Goal: Transaction & Acquisition: Purchase product/service

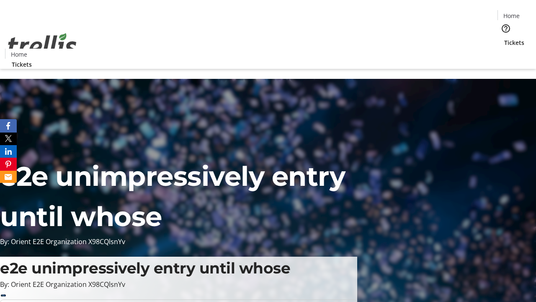
click at [504, 38] on span "Tickets" at bounding box center [514, 42] width 20 height 9
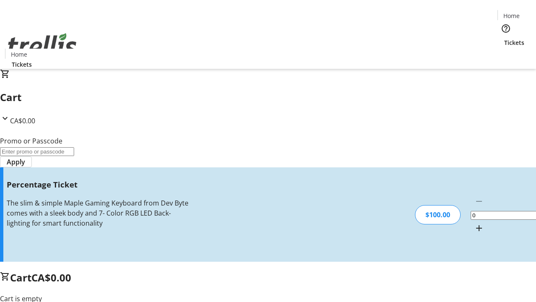
click at [474, 223] on mat-icon "Increment by one" at bounding box center [479, 228] width 10 height 10
type input "1"
type input "FOO"
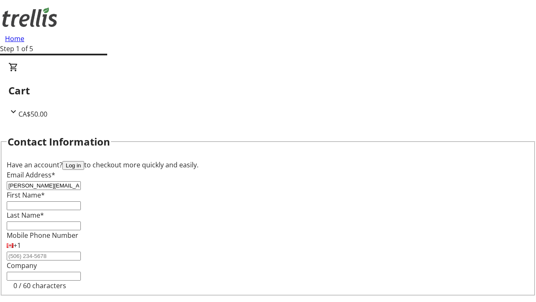
type input "[PERSON_NAME][EMAIL_ADDRESS][DOMAIN_NAME]"
type input "[PERSON_NAME]"
type input "Mosciski"
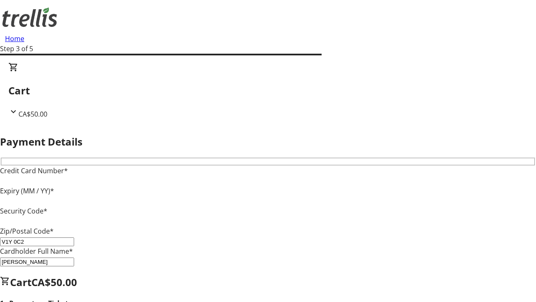
type input "V1Y 0C2"
